Goal: Obtain resource: Download file/media

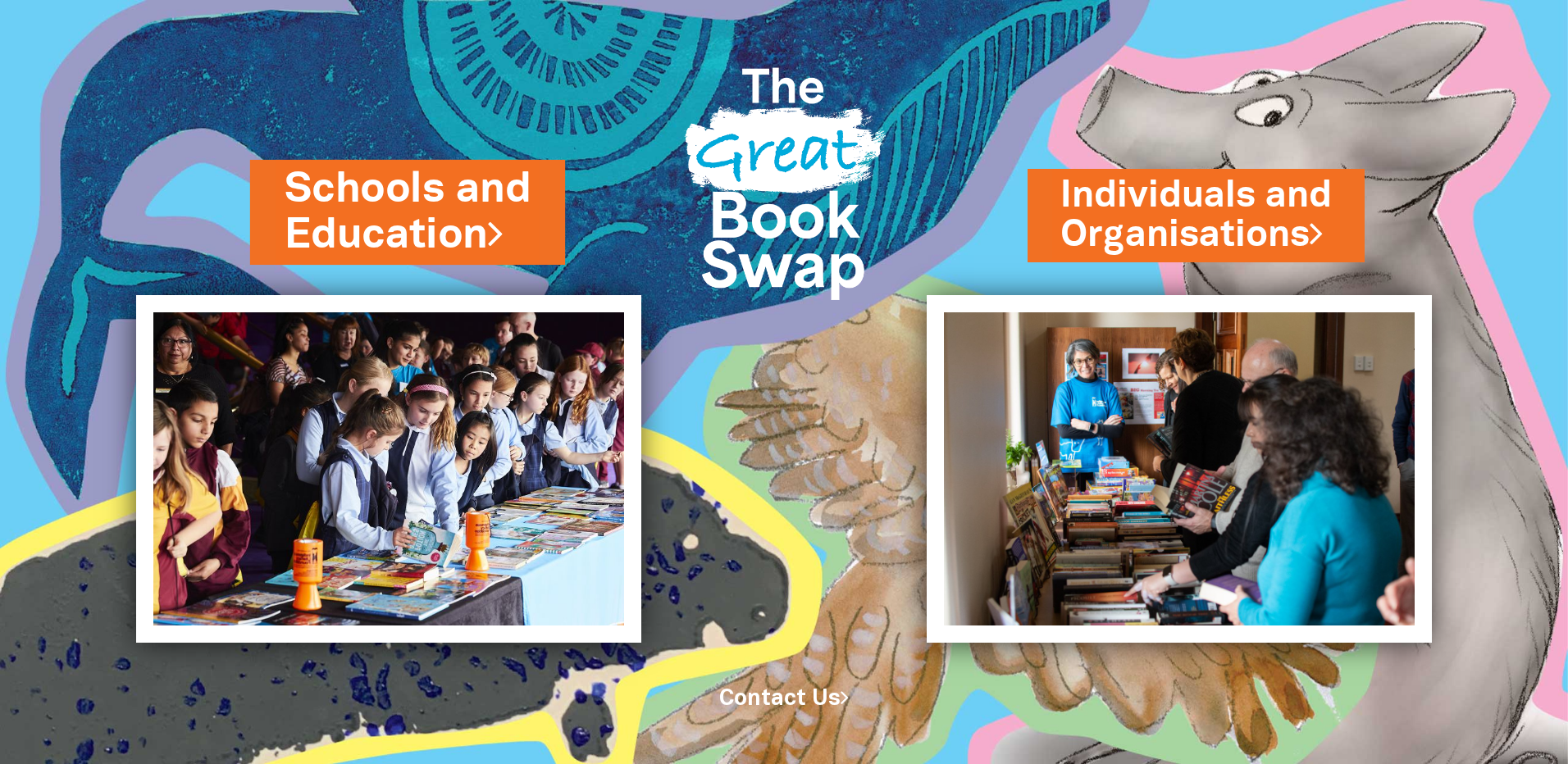
click at [461, 256] on link "Schools and Education" at bounding box center [407, 212] width 246 height 103
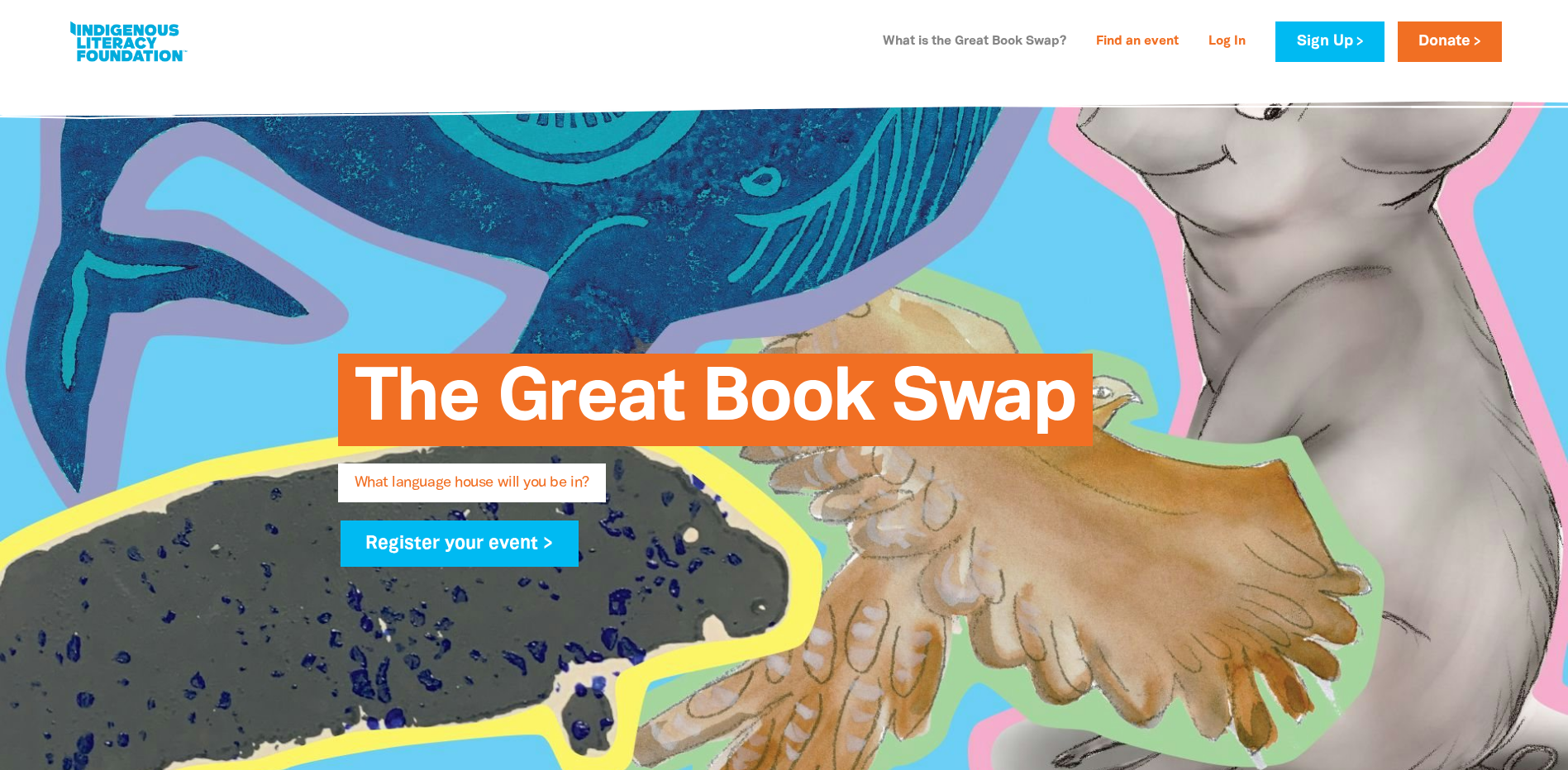
click at [980, 33] on link "What is the Great Book Swap?" at bounding box center [974, 42] width 203 height 27
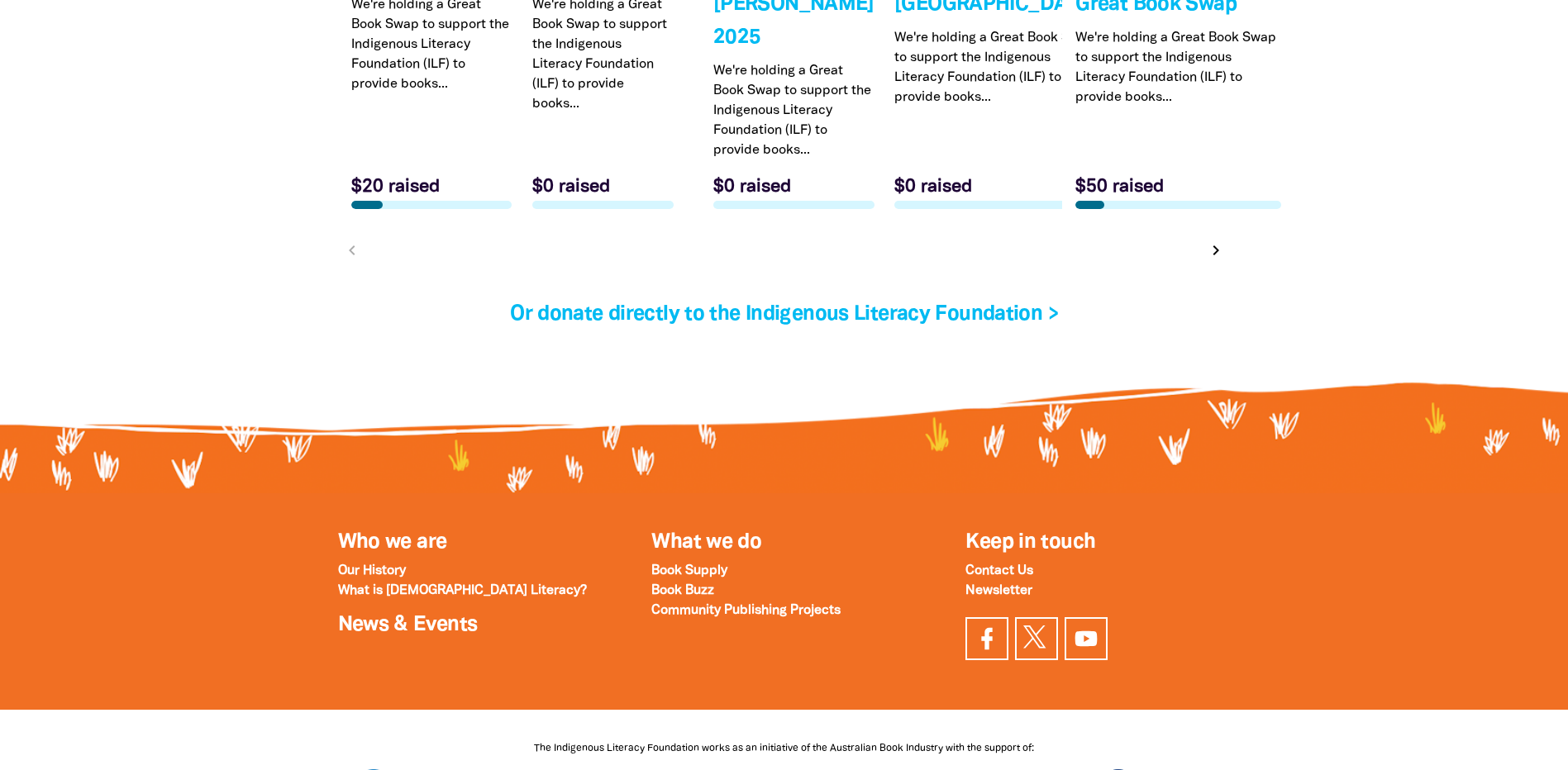
scroll to position [5505, 0]
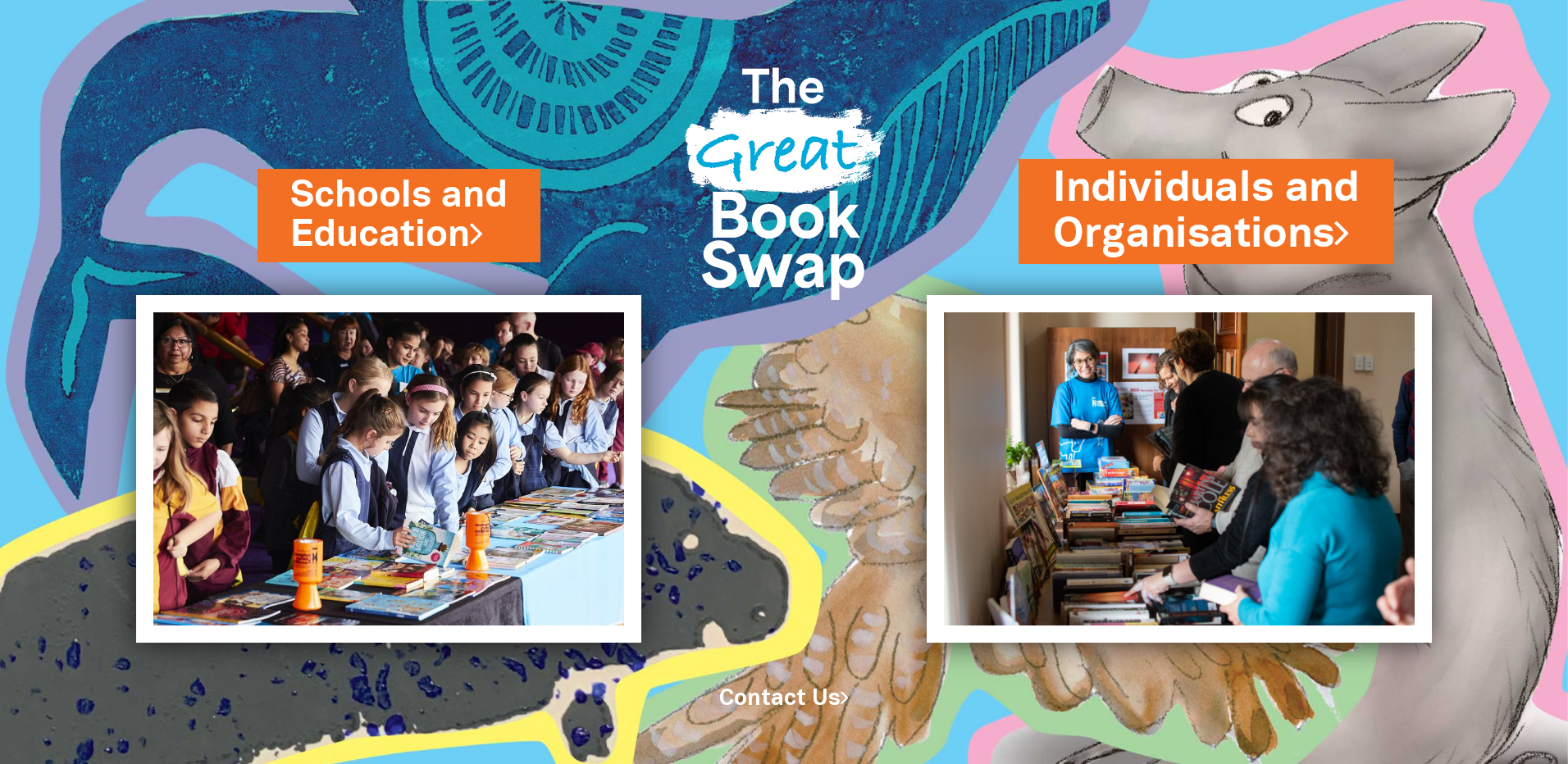
click at [1176, 202] on link "Individuals and Organisations" at bounding box center [1206, 211] width 306 height 103
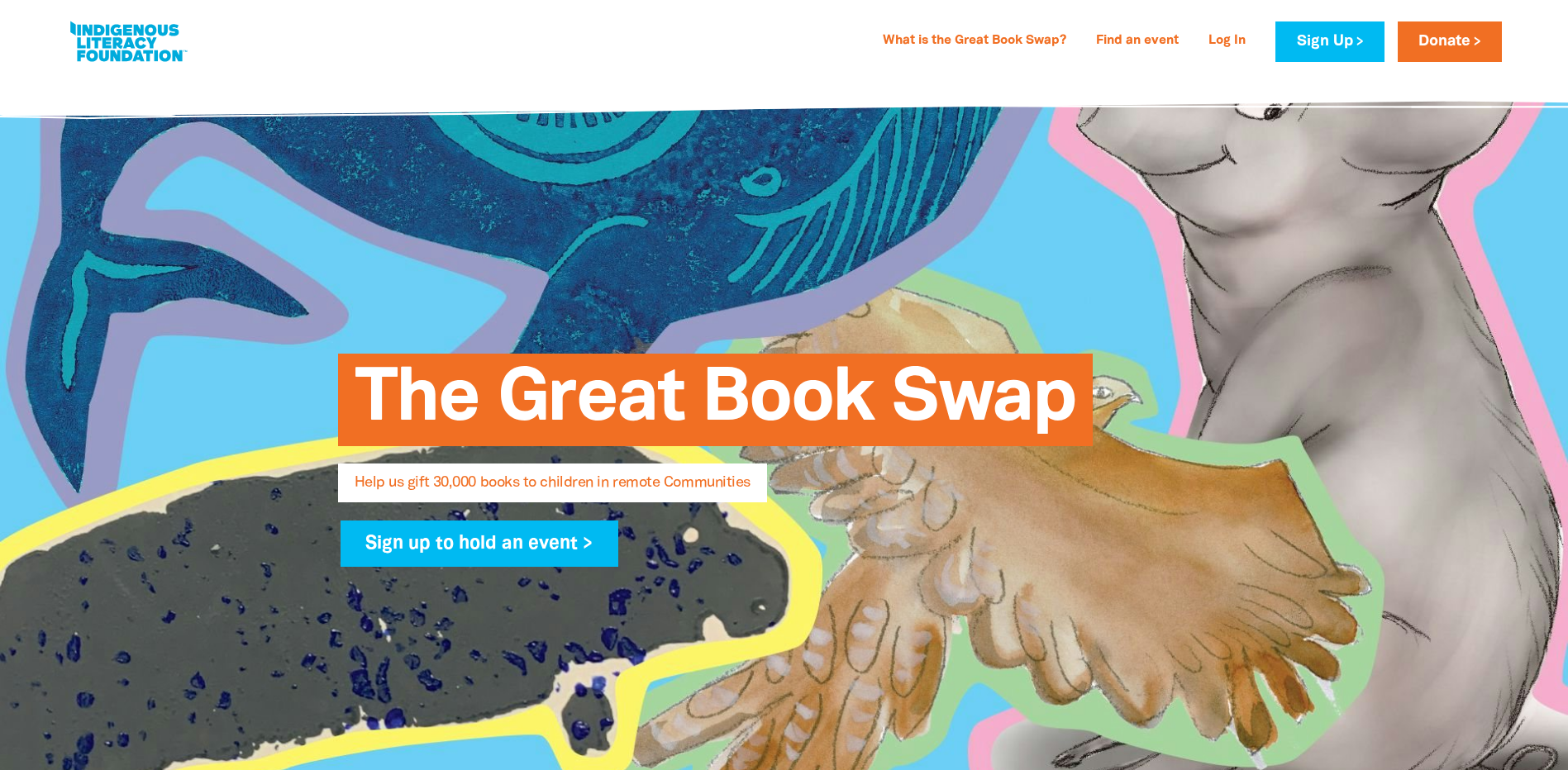
select select "AU"
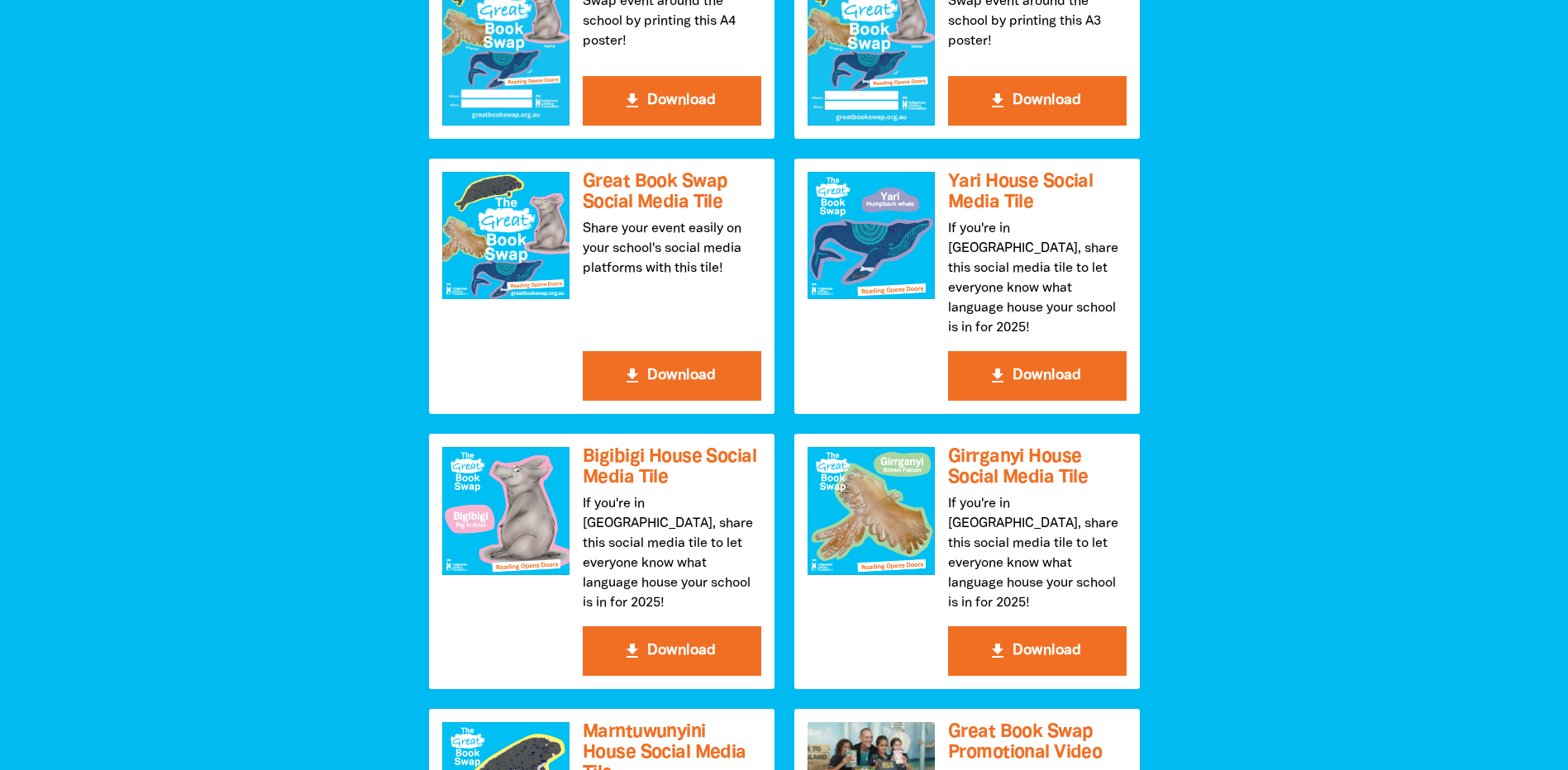
scroll to position [1900, 0]
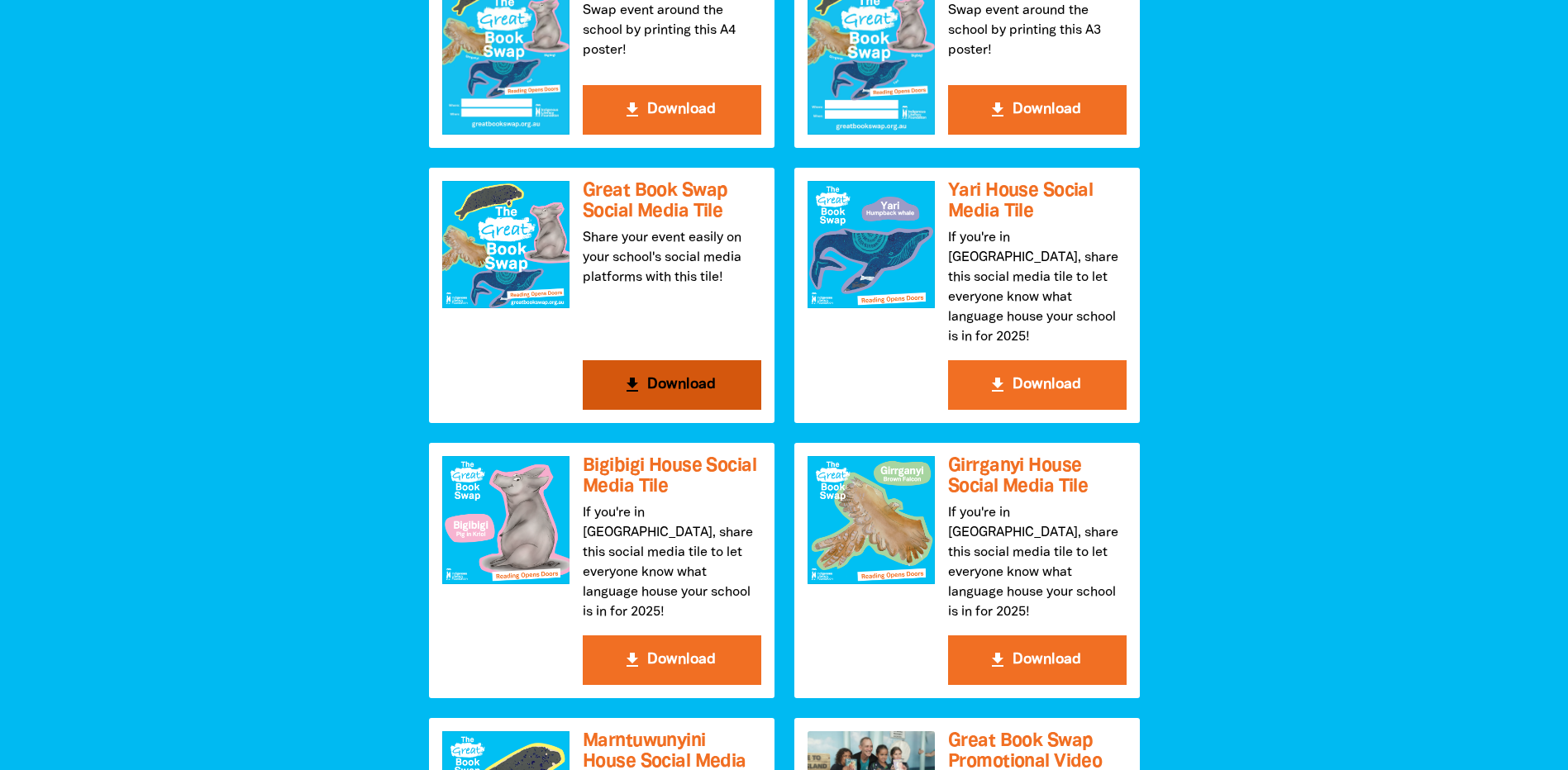
click at [606, 371] on button "get_app Download" at bounding box center [672, 385] width 178 height 50
